Goal: Task Accomplishment & Management: Manage account settings

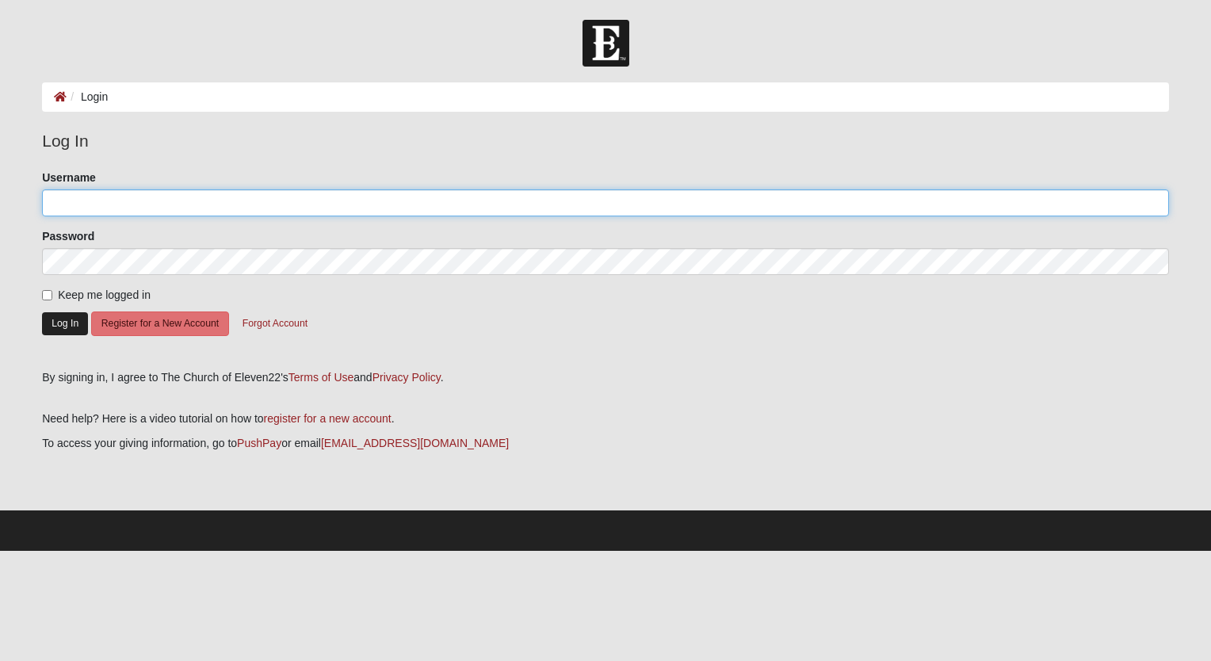
type input "[EMAIL_ADDRESS][DOMAIN_NAME]"
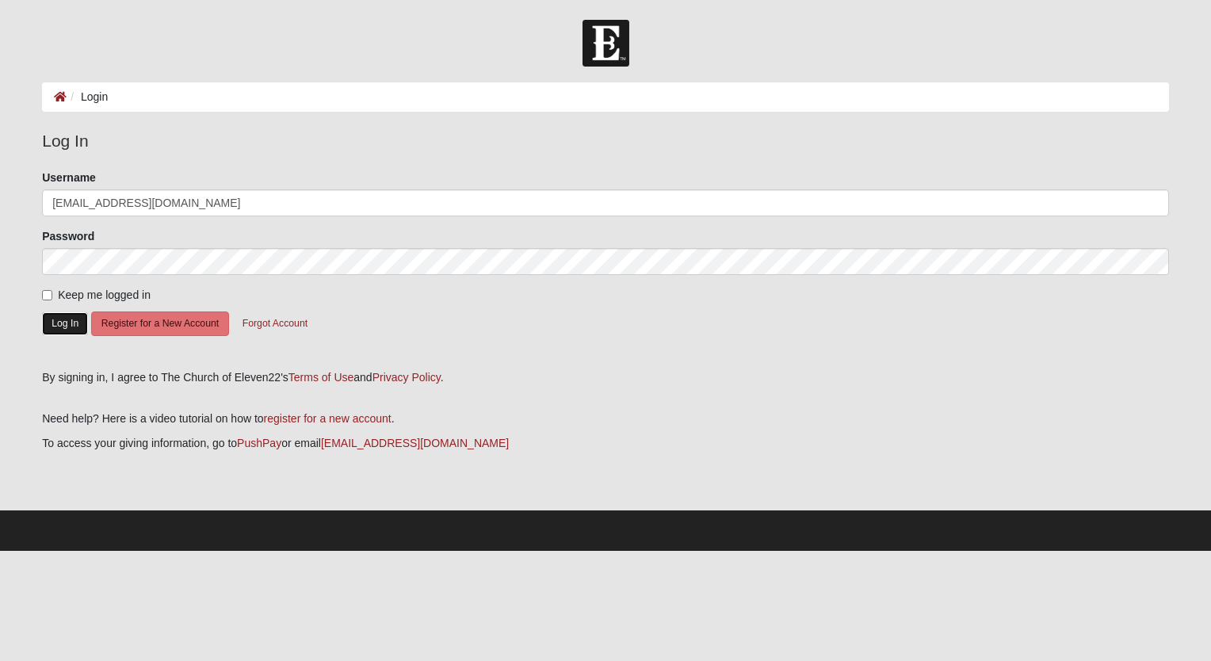
click at [71, 325] on button "Log In" at bounding box center [65, 323] width 46 height 23
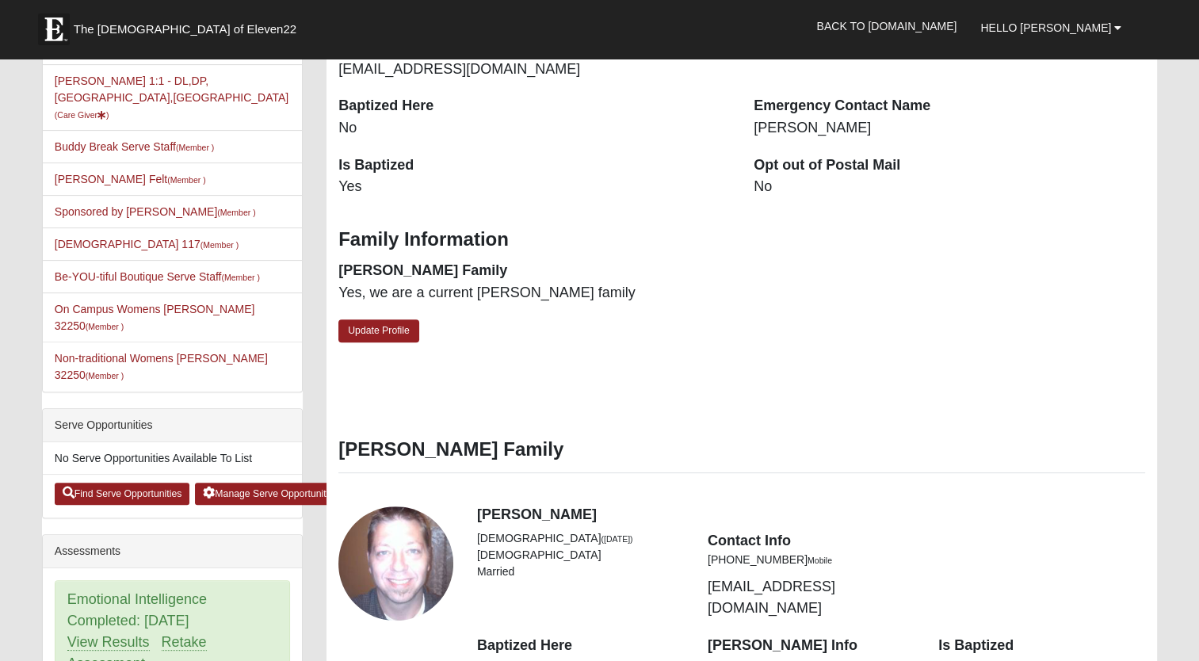
scroll to position [435, 0]
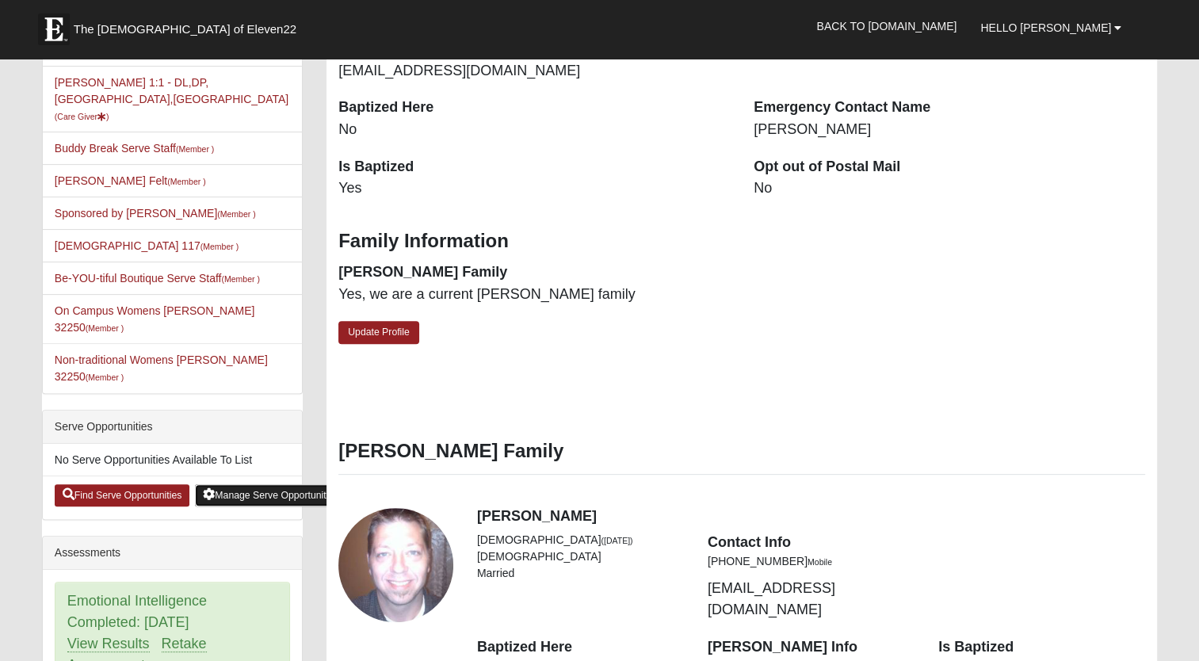
click at [288, 484] on link "Manage Serve Opportunities" at bounding box center [270, 495] width 151 height 22
